Goal: Obtain resource: Obtain resource

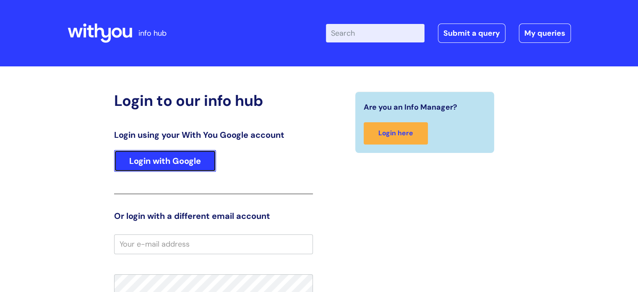
click at [205, 162] on link "Login with Google" at bounding box center [165, 161] width 102 height 22
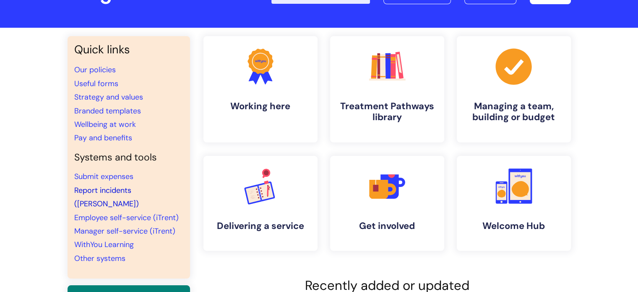
scroll to position [40, 0]
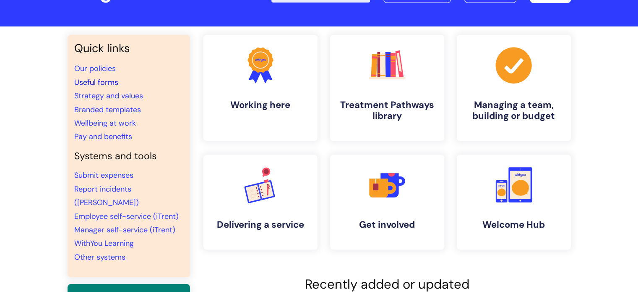
click at [105, 83] on link "Useful forms" at bounding box center [96, 82] width 44 height 10
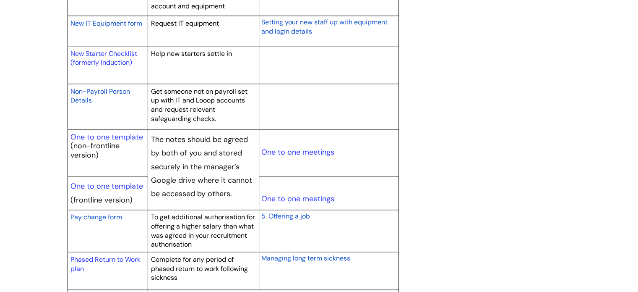
scroll to position [943, 0]
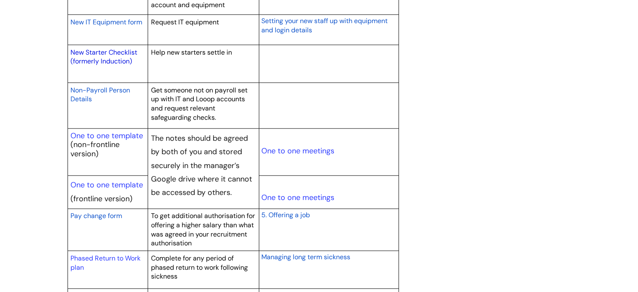
click at [123, 57] on link "New Starter Checklist (formerly Induction)" at bounding box center [104, 57] width 67 height 18
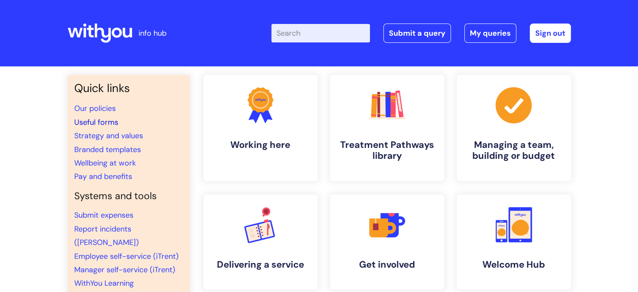
click at [115, 120] on link "Useful forms" at bounding box center [96, 122] width 44 height 10
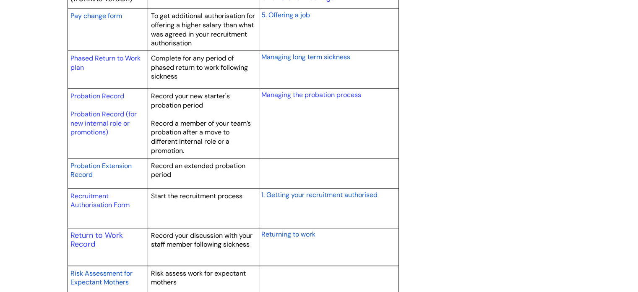
scroll to position [1143, 0]
click at [113, 94] on link "Probation Record" at bounding box center [98, 95] width 54 height 9
